Goal: Task Accomplishment & Management: Use online tool/utility

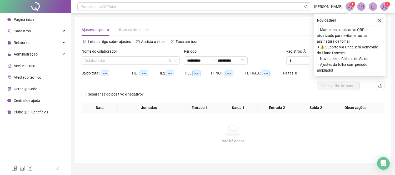
click at [378, 17] on button "button" at bounding box center [380, 20] width 6 height 6
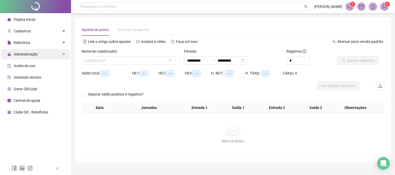
click at [36, 55] on span "Administração" at bounding box center [26, 54] width 24 height 4
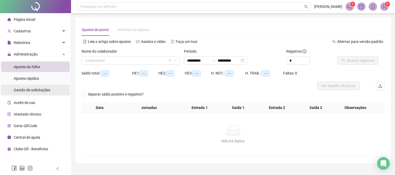
click at [42, 89] on span "Gestão de solicitações" at bounding box center [32, 90] width 37 height 4
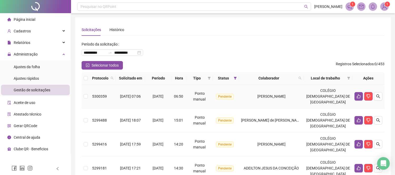
click at [269, 94] on span "[PERSON_NAME]" at bounding box center [272, 96] width 28 height 4
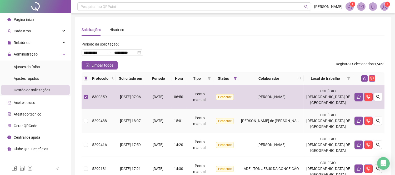
drag, startPoint x: 272, startPoint y: 118, endPoint x: 276, endPoint y: 139, distance: 20.7
click at [272, 119] on span "[PERSON_NAME] de [PERSON_NAME]" at bounding box center [272, 121] width 62 height 4
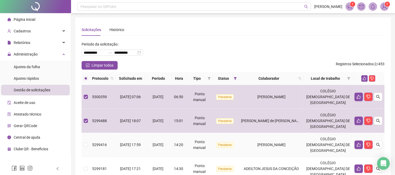
click at [277, 141] on td "[PERSON_NAME]" at bounding box center [271, 145] width 65 height 24
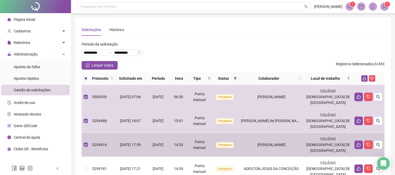
scroll to position [117, 0]
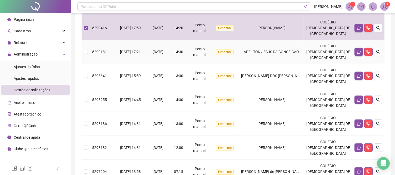
click at [267, 60] on td "ADEILTON JESUS DA CONCEIÇÃO" at bounding box center [271, 52] width 65 height 24
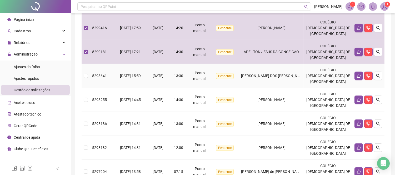
click at [273, 75] on span "[PERSON_NAME] DOS [PERSON_NAME]" at bounding box center [273, 76] width 65 height 4
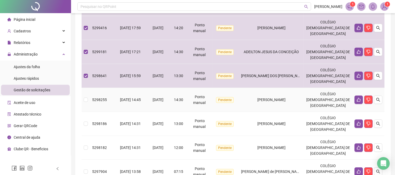
click at [282, 95] on td "[PERSON_NAME]" at bounding box center [271, 100] width 65 height 24
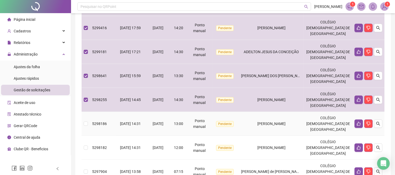
drag, startPoint x: 286, startPoint y: 121, endPoint x: 284, endPoint y: 139, distance: 17.8
click at [286, 122] on span "[PERSON_NAME]" at bounding box center [272, 124] width 28 height 4
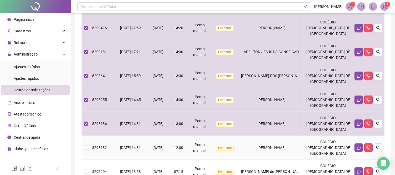
click at [283, 147] on span "[PERSON_NAME]" at bounding box center [272, 148] width 28 height 4
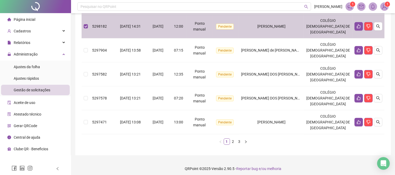
scroll to position [241, 0]
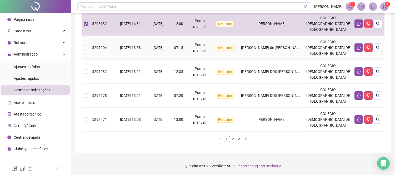
click at [276, 53] on td "[PERSON_NAME] de [PERSON_NAME]" at bounding box center [271, 48] width 65 height 24
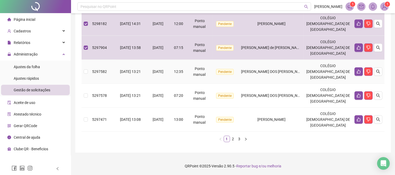
drag, startPoint x: 281, startPoint y: 75, endPoint x: 286, endPoint y: 118, distance: 44.3
click at [281, 78] on td "[PERSON_NAME] DOS [PERSON_NAME]" at bounding box center [271, 72] width 65 height 24
click at [282, 97] on span "[PERSON_NAME] DOS [PERSON_NAME]" at bounding box center [273, 95] width 65 height 4
click at [286, 118] on span "[PERSON_NAME]" at bounding box center [272, 119] width 28 height 4
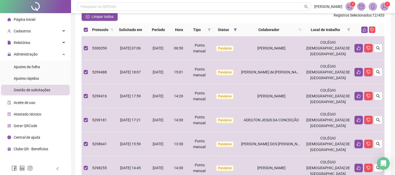
scroll to position [7, 0]
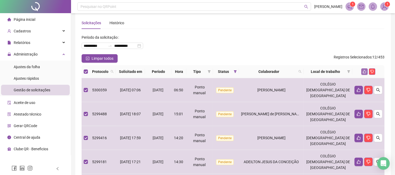
click at [365, 71] on icon "like" at bounding box center [365, 72] width 4 height 4
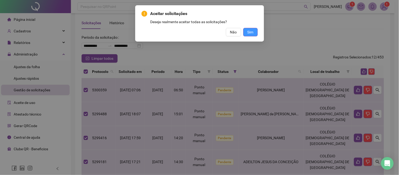
click at [253, 31] on span "Sim" at bounding box center [251, 32] width 6 height 6
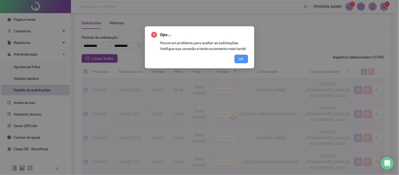
click at [247, 63] on button "OK" at bounding box center [241, 59] width 13 height 8
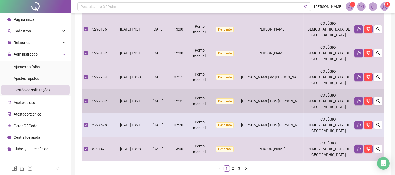
scroll to position [212, 0]
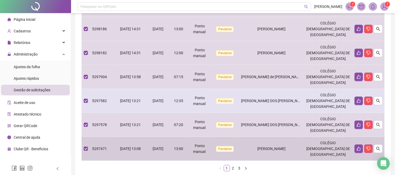
drag, startPoint x: 288, startPoint y: 146, endPoint x: 278, endPoint y: 112, distance: 35.0
click at [288, 144] on td "[PERSON_NAME]" at bounding box center [271, 149] width 65 height 24
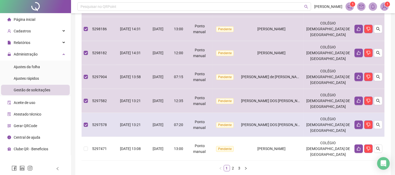
click at [278, 120] on td "[PERSON_NAME] DOS [PERSON_NAME]" at bounding box center [271, 125] width 65 height 24
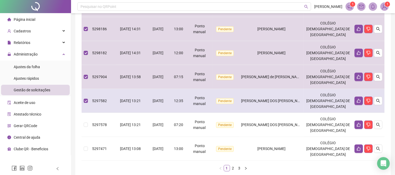
drag, startPoint x: 278, startPoint y: 106, endPoint x: 279, endPoint y: 98, distance: 8.3
click at [278, 106] on td "[PERSON_NAME] DOS [PERSON_NAME]" at bounding box center [271, 101] width 65 height 24
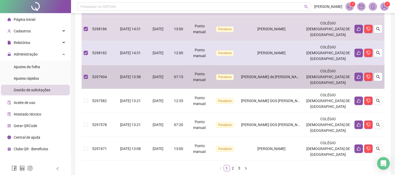
drag, startPoint x: 279, startPoint y: 82, endPoint x: 280, endPoint y: 61, distance: 21.1
click at [280, 74] on td "[PERSON_NAME] de [PERSON_NAME]" at bounding box center [271, 77] width 65 height 24
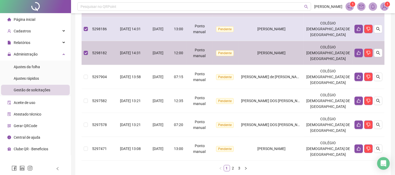
drag, startPoint x: 278, startPoint y: 52, endPoint x: 282, endPoint y: 30, distance: 21.8
click at [280, 48] on td "[PERSON_NAME]" at bounding box center [271, 53] width 65 height 24
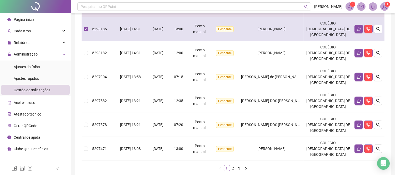
click at [282, 30] on span "[PERSON_NAME]" at bounding box center [272, 29] width 28 height 4
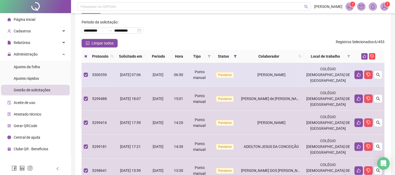
scroll to position [7, 0]
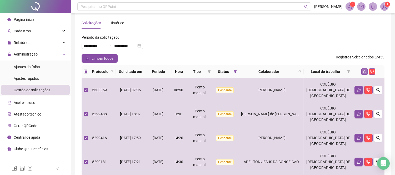
click at [366, 72] on icon "like" at bounding box center [364, 71] width 3 height 3
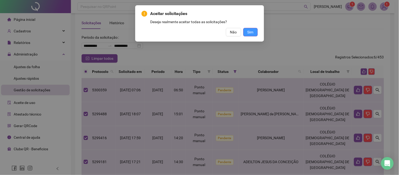
click at [252, 34] on span "Sim" at bounding box center [251, 32] width 6 height 6
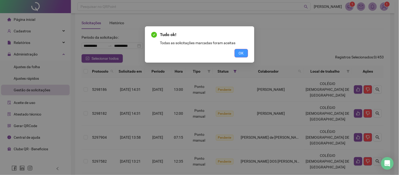
click at [245, 53] on button "OK" at bounding box center [241, 53] width 13 height 8
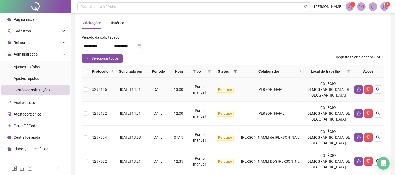
click at [286, 89] on span "[PERSON_NAME]" at bounding box center [272, 89] width 28 height 4
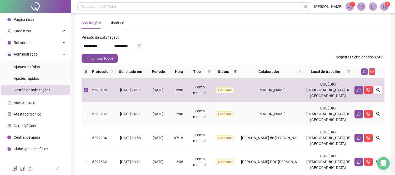
click at [298, 119] on td "[PERSON_NAME]" at bounding box center [271, 114] width 65 height 24
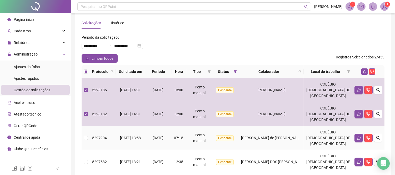
click at [304, 145] on td "[PERSON_NAME] de [PERSON_NAME]" at bounding box center [271, 138] width 65 height 24
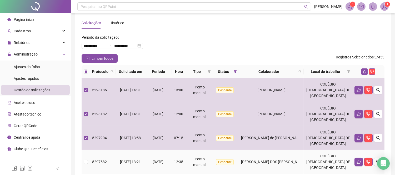
click at [303, 157] on td "[PERSON_NAME] DOS [PERSON_NAME]" at bounding box center [271, 162] width 65 height 24
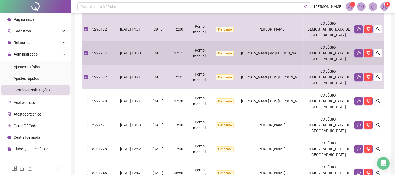
scroll to position [124, 0]
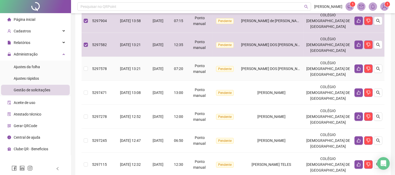
click at [280, 70] on span "[PERSON_NAME] DOS [PERSON_NAME]" at bounding box center [273, 69] width 65 height 4
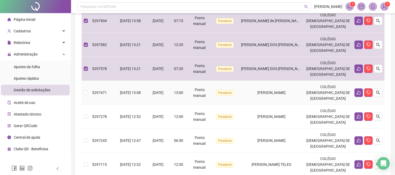
drag, startPoint x: 283, startPoint y: 90, endPoint x: 283, endPoint y: 105, distance: 15.0
click at [283, 94] on td "[PERSON_NAME]" at bounding box center [271, 93] width 65 height 24
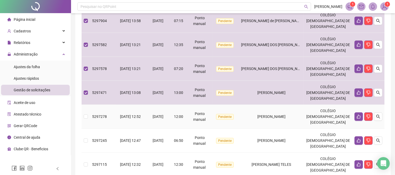
drag, startPoint x: 283, startPoint y: 109, endPoint x: 282, endPoint y: 126, distance: 17.4
click at [282, 112] on td "[PERSON_NAME]" at bounding box center [271, 117] width 65 height 24
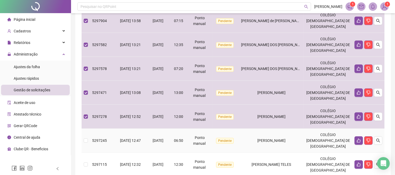
click at [278, 138] on span "[PERSON_NAME]" at bounding box center [272, 140] width 28 height 4
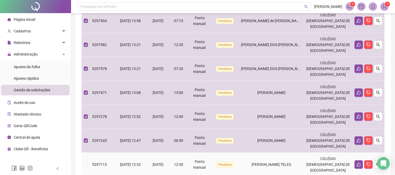
click at [287, 162] on span "[PERSON_NAME] TELES" at bounding box center [271, 164] width 39 height 4
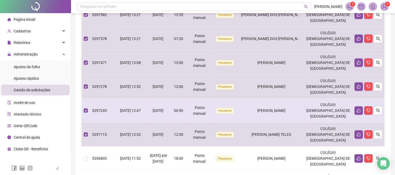
scroll to position [241, 0]
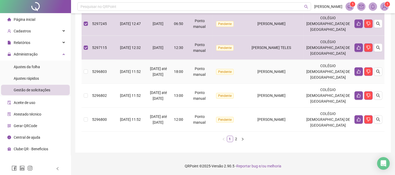
click at [286, 72] on span "[PERSON_NAME]" at bounding box center [272, 72] width 28 height 4
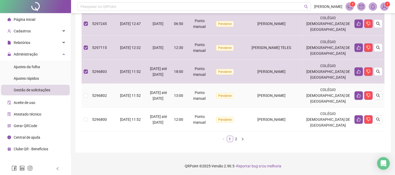
click at [289, 98] on div "[PERSON_NAME]" at bounding box center [271, 96] width 61 height 6
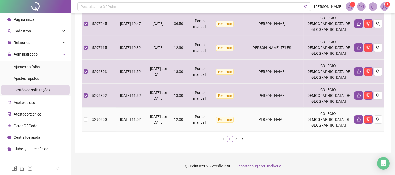
click at [286, 118] on span "[PERSON_NAME]" at bounding box center [272, 119] width 28 height 4
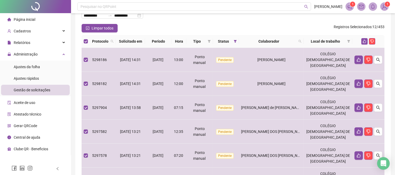
scroll to position [36, 0]
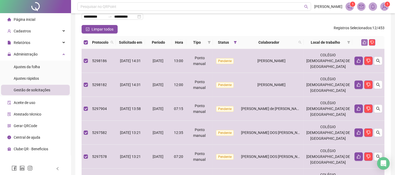
click at [364, 42] on icon "like" at bounding box center [364, 42] width 3 height 3
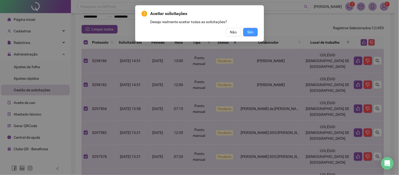
click at [251, 32] on span "Sim" at bounding box center [251, 32] width 6 height 6
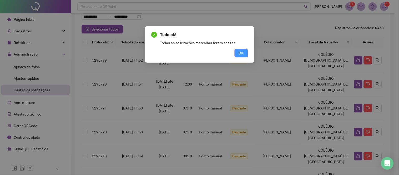
click at [239, 53] on span "OK" at bounding box center [241, 53] width 5 height 6
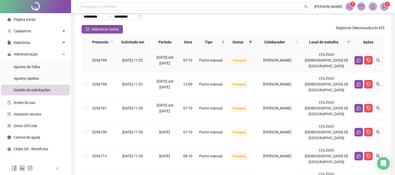
click at [263, 62] on div "[PERSON_NAME]" at bounding box center [277, 60] width 42 height 6
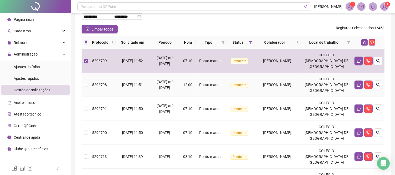
drag, startPoint x: 267, startPoint y: 90, endPoint x: 266, endPoint y: 99, distance: 9.7
click at [266, 92] on td "[PERSON_NAME]" at bounding box center [277, 85] width 47 height 24
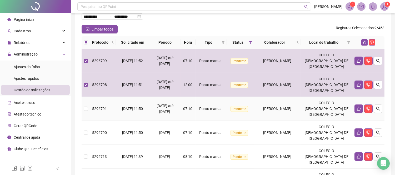
click at [264, 111] on td "[PERSON_NAME]" at bounding box center [277, 109] width 47 height 24
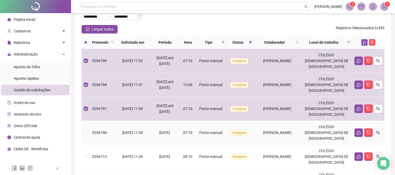
drag, startPoint x: 264, startPoint y: 130, endPoint x: 264, endPoint y: 134, distance: 3.9
click at [264, 131] on div "[PERSON_NAME]" at bounding box center [277, 133] width 42 height 6
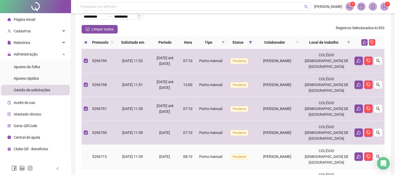
drag, startPoint x: 265, startPoint y: 156, endPoint x: 265, endPoint y: 150, distance: 5.5
click at [265, 156] on span "[PERSON_NAME]" at bounding box center [278, 157] width 28 height 4
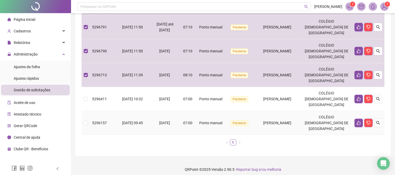
scroll to position [121, 0]
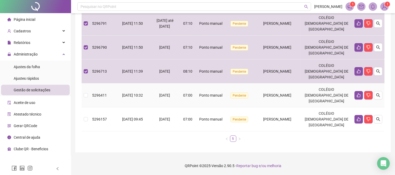
click at [277, 95] on span "[PERSON_NAME]" at bounding box center [278, 95] width 28 height 4
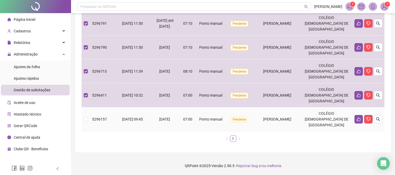
click at [276, 119] on span "[PERSON_NAME]" at bounding box center [278, 119] width 28 height 4
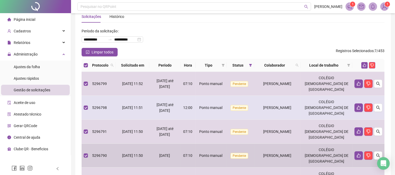
scroll to position [0, 0]
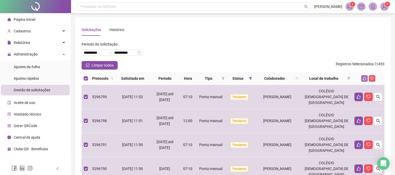
click at [365, 78] on icon "like" at bounding box center [365, 79] width 4 height 4
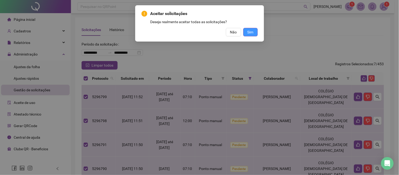
click at [252, 33] on span "Sim" at bounding box center [251, 32] width 6 height 6
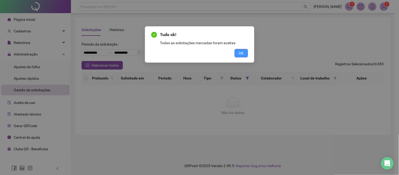
click at [238, 54] on button "OK" at bounding box center [241, 53] width 13 height 8
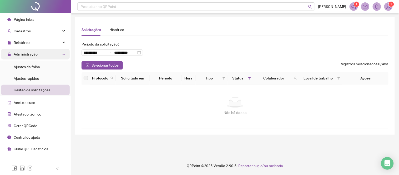
click at [38, 54] on div "Administração" at bounding box center [35, 54] width 69 height 11
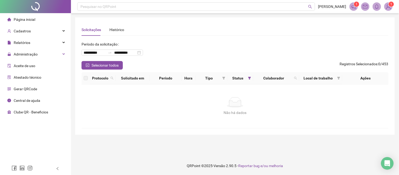
click at [33, 22] on div "Página inicial" at bounding box center [21, 19] width 28 height 11
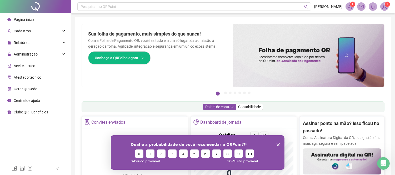
click at [279, 144] on icon "Encerrar pesquisa" at bounding box center [277, 144] width 3 height 3
